Goal: Information Seeking & Learning: Learn about a topic

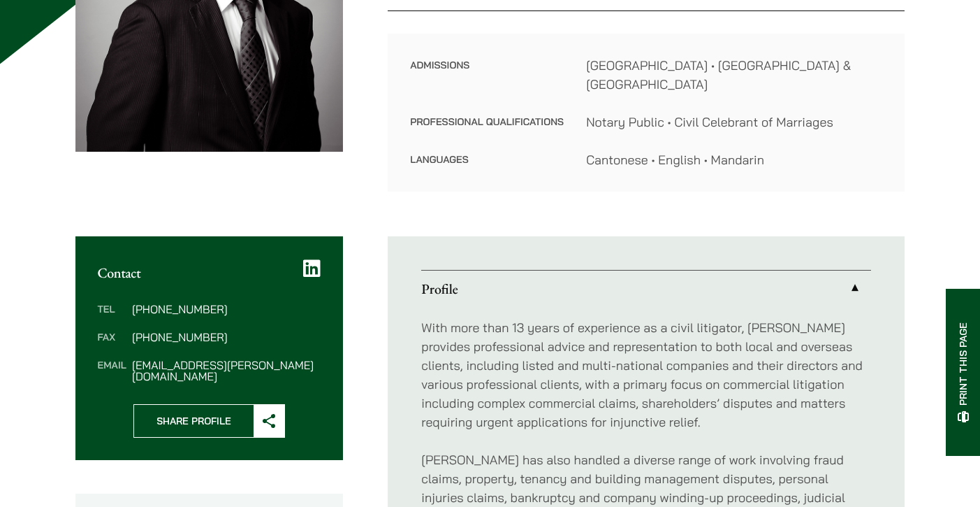
scroll to position [183, 0]
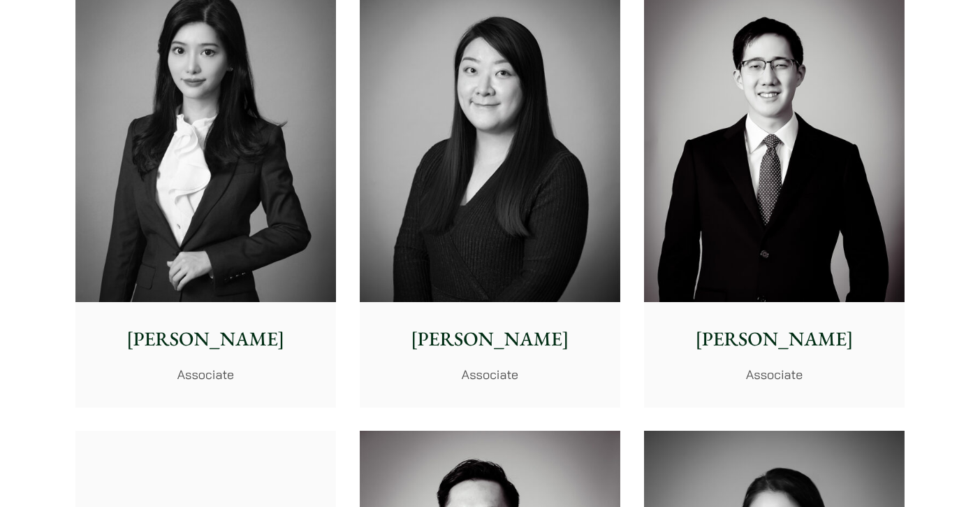
scroll to position [4165, 0]
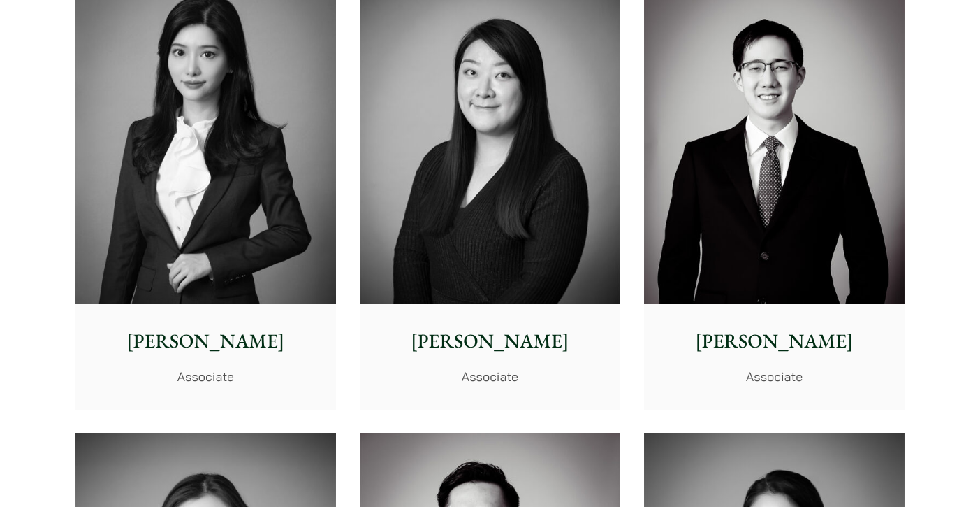
click at [194, 321] on div "Florence Yan Associate" at bounding box center [205, 356] width 261 height 104
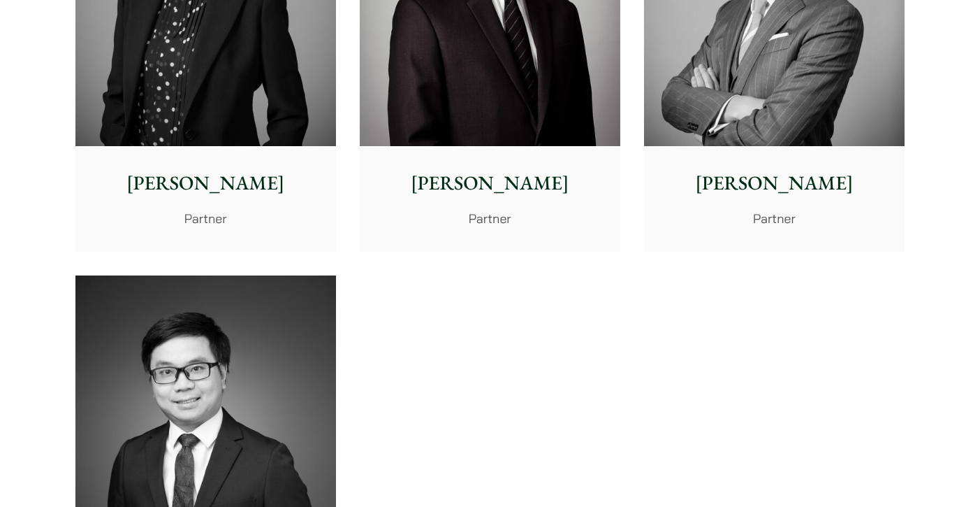
scroll to position [2842, 0]
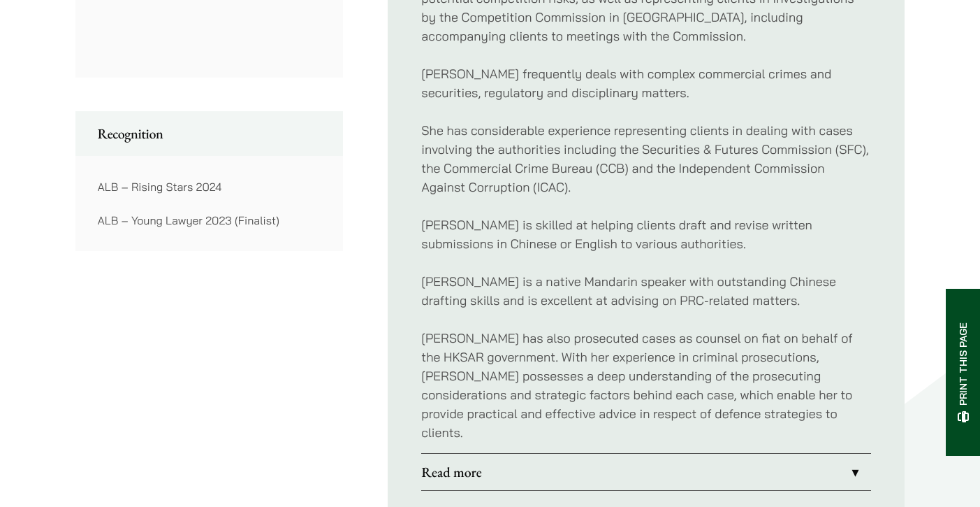
scroll to position [1239, 0]
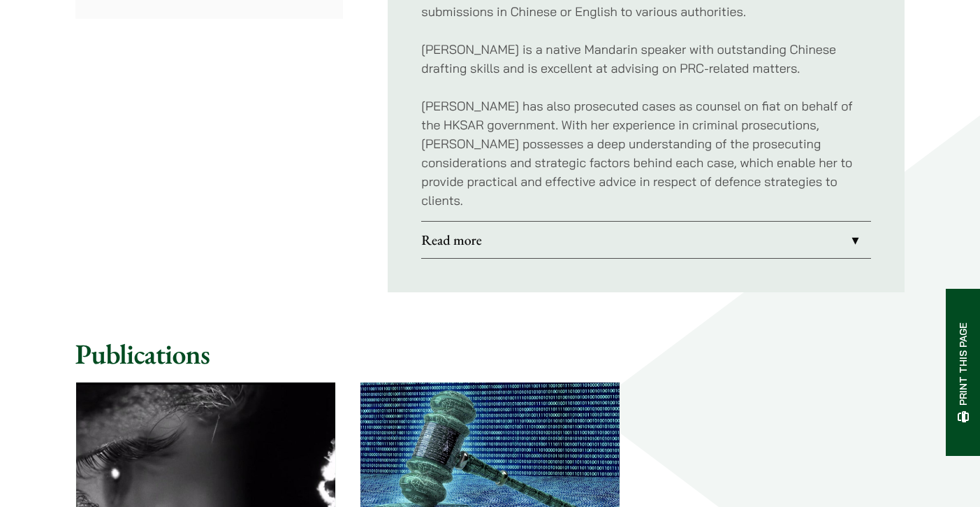
click at [487, 228] on link "Read more" at bounding box center [646, 239] width 450 height 36
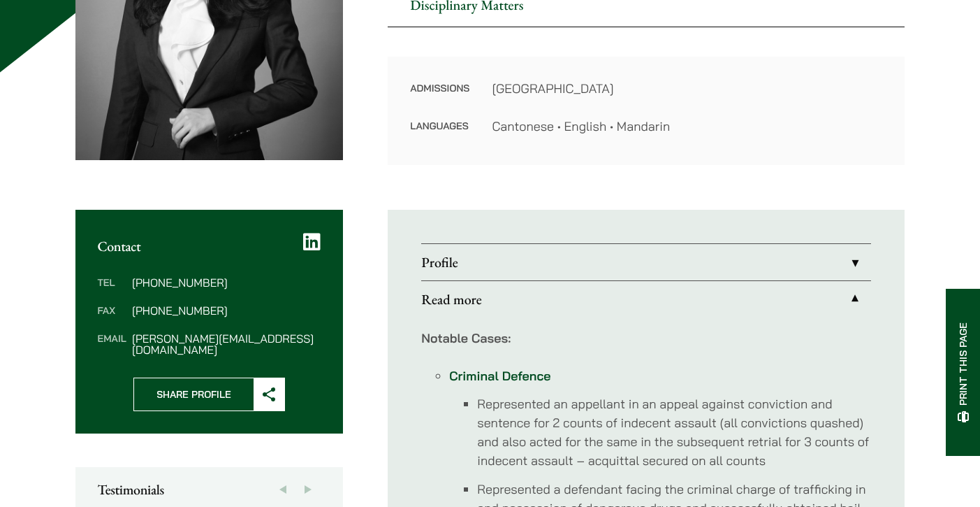
scroll to position [319, 0]
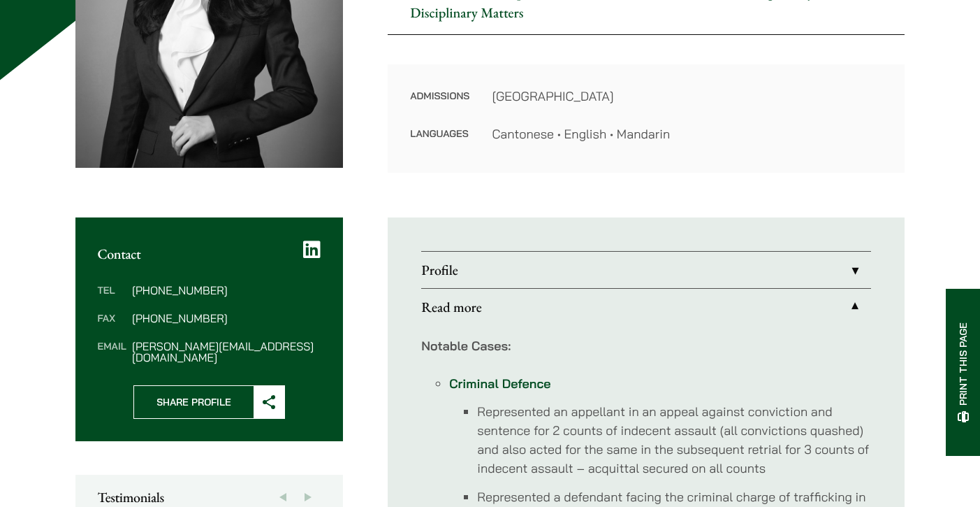
click at [487, 269] on link "Profile" at bounding box center [646, 270] width 450 height 36
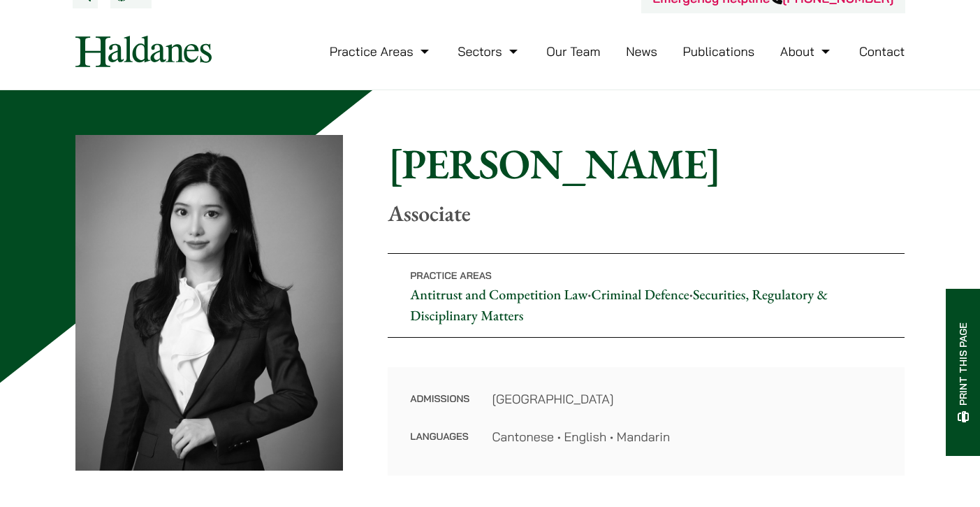
scroll to position [2, 0]
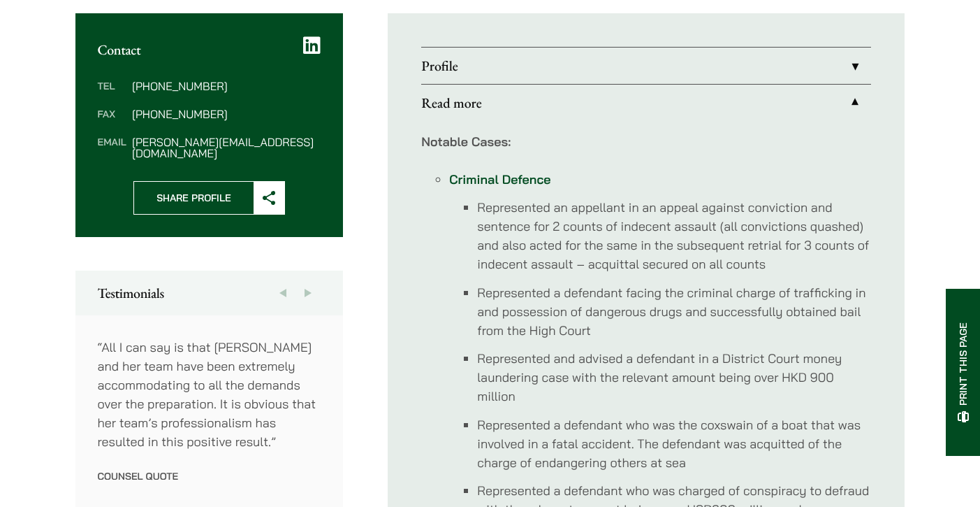
scroll to position [536, 0]
